Goal: Task Accomplishment & Management: Manage account settings

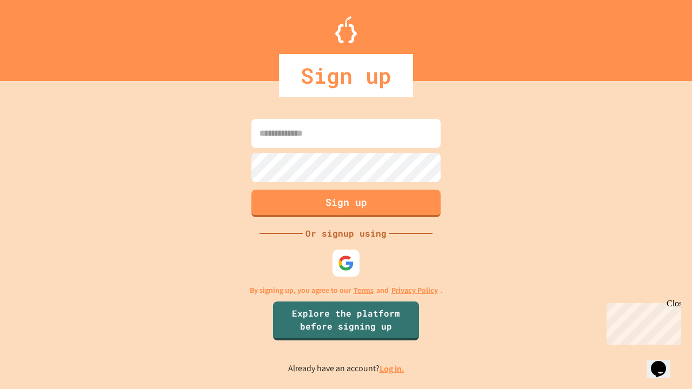
click at [393, 369] on link "Log in." at bounding box center [392, 368] width 25 height 11
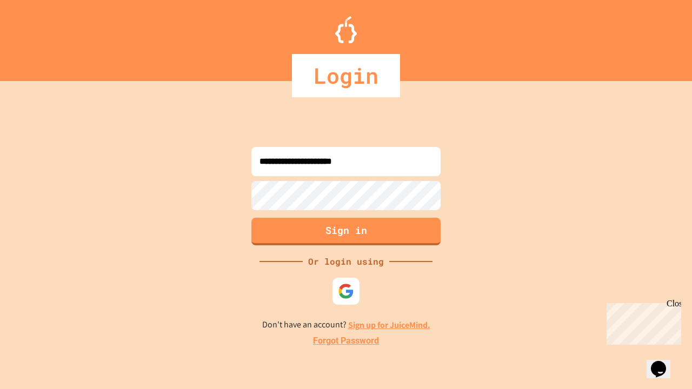
type input "**********"
